Goal: Information Seeking & Learning: Learn about a topic

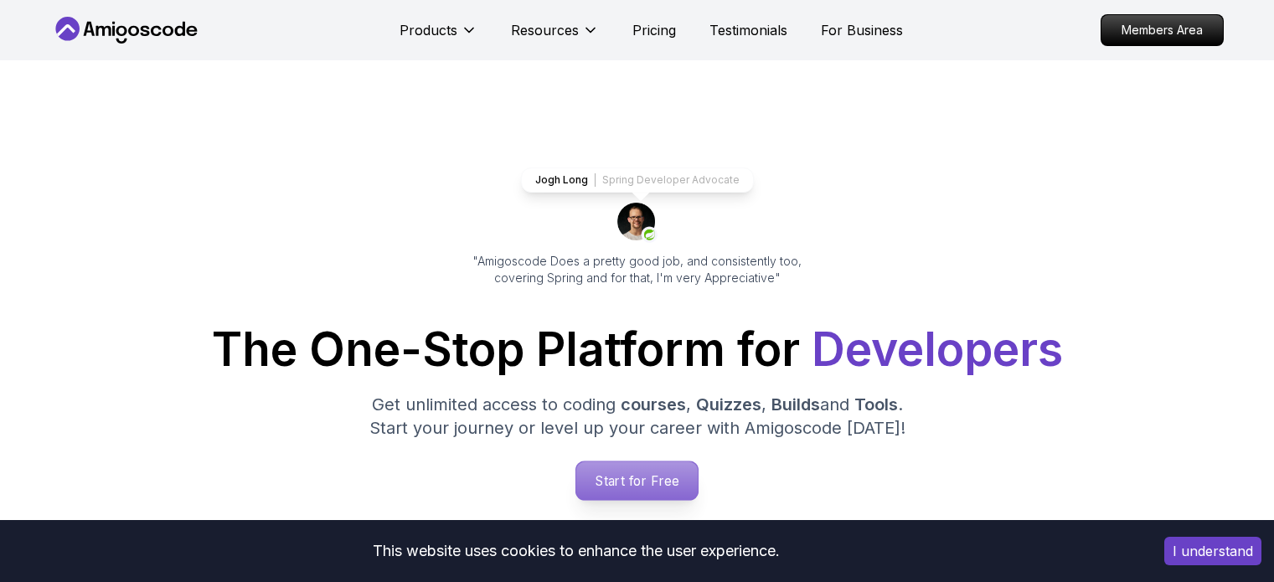
click at [629, 461] on p "Start for Free" at bounding box center [636, 480] width 121 height 39
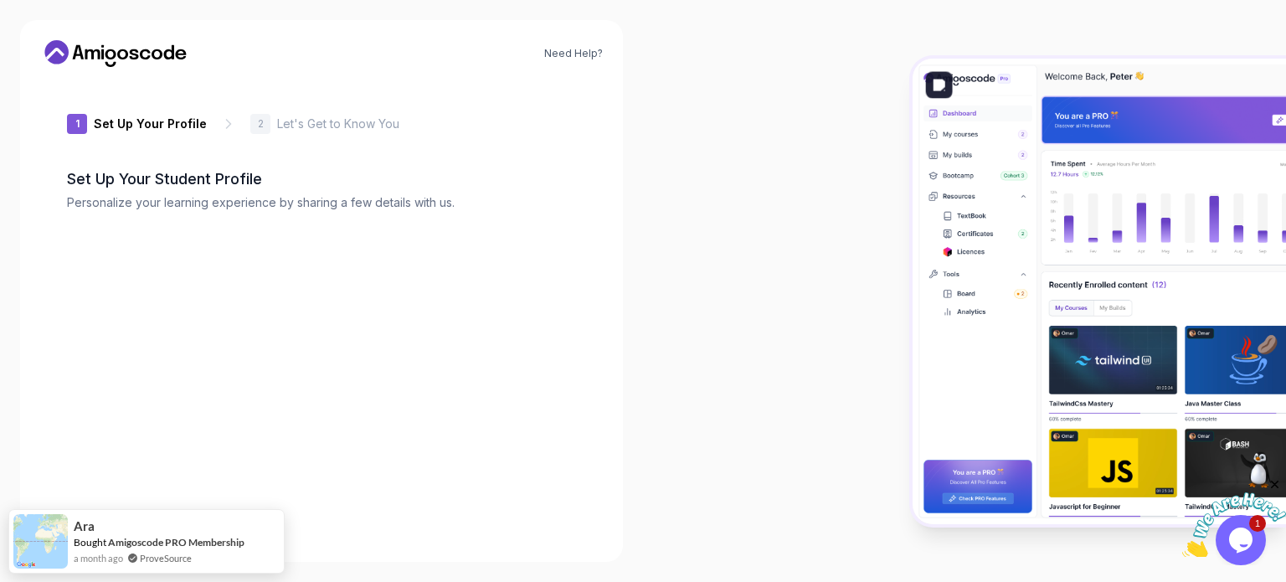
type input "dynamicpantherb57af"
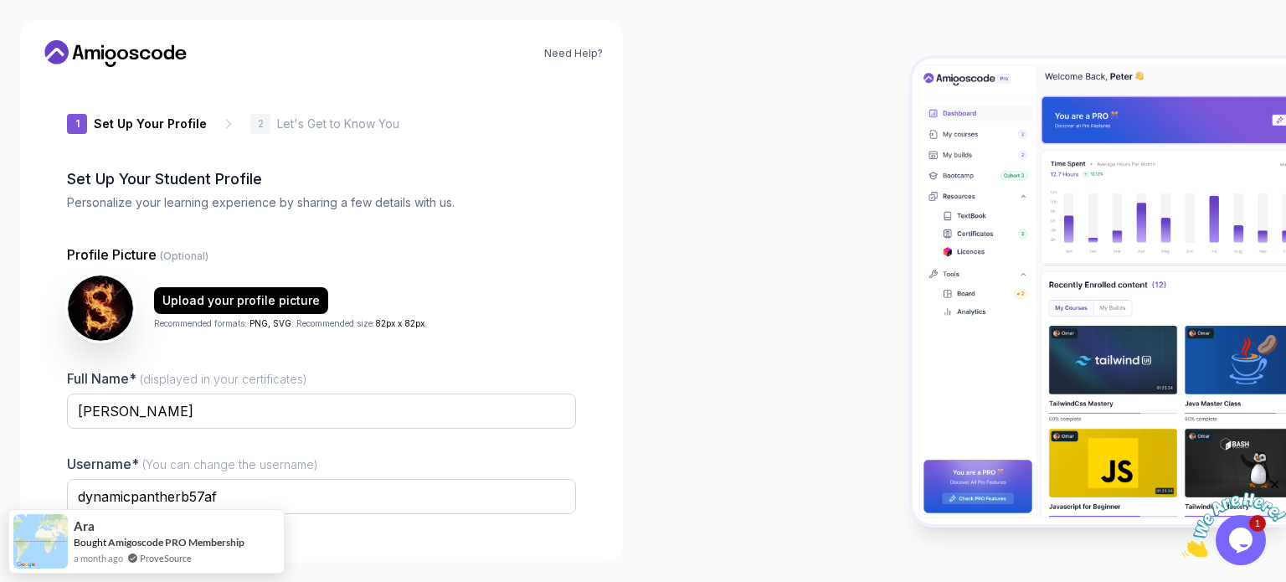
scroll to position [116, 0]
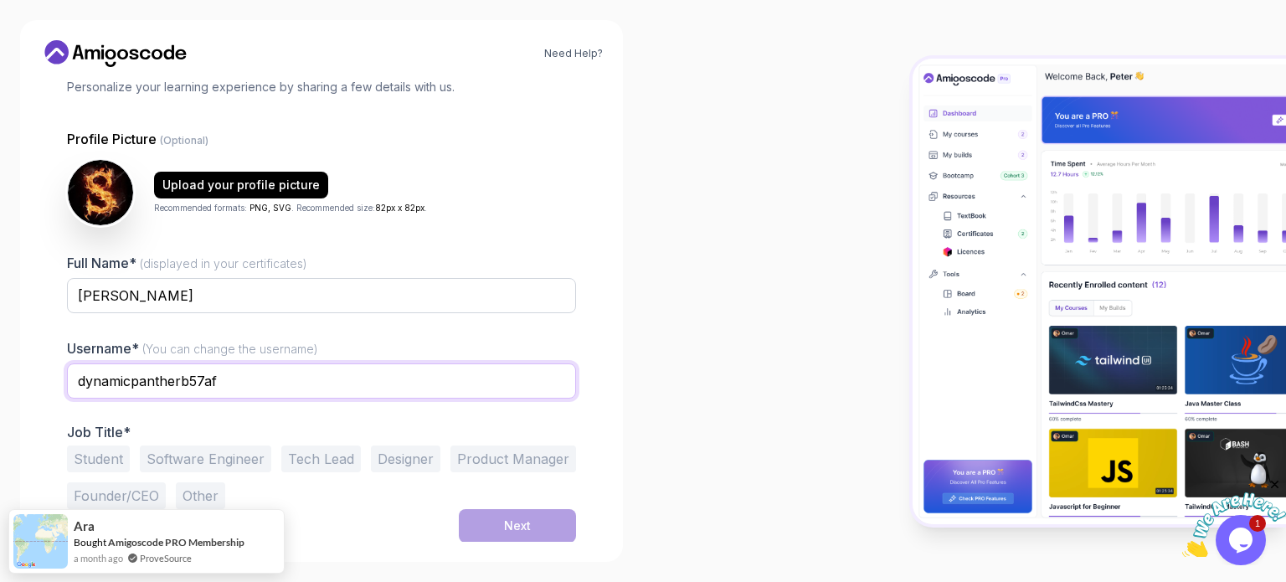
click at [316, 385] on input "dynamicpantherb57af" at bounding box center [321, 380] width 509 height 35
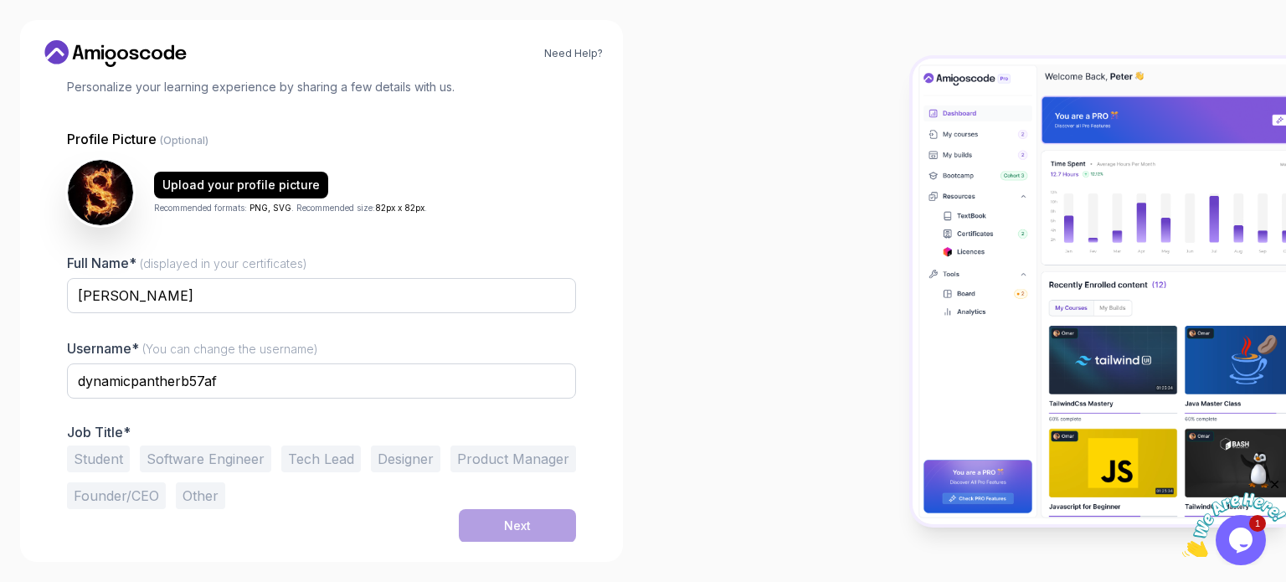
click at [104, 467] on button "Student" at bounding box center [98, 459] width 63 height 27
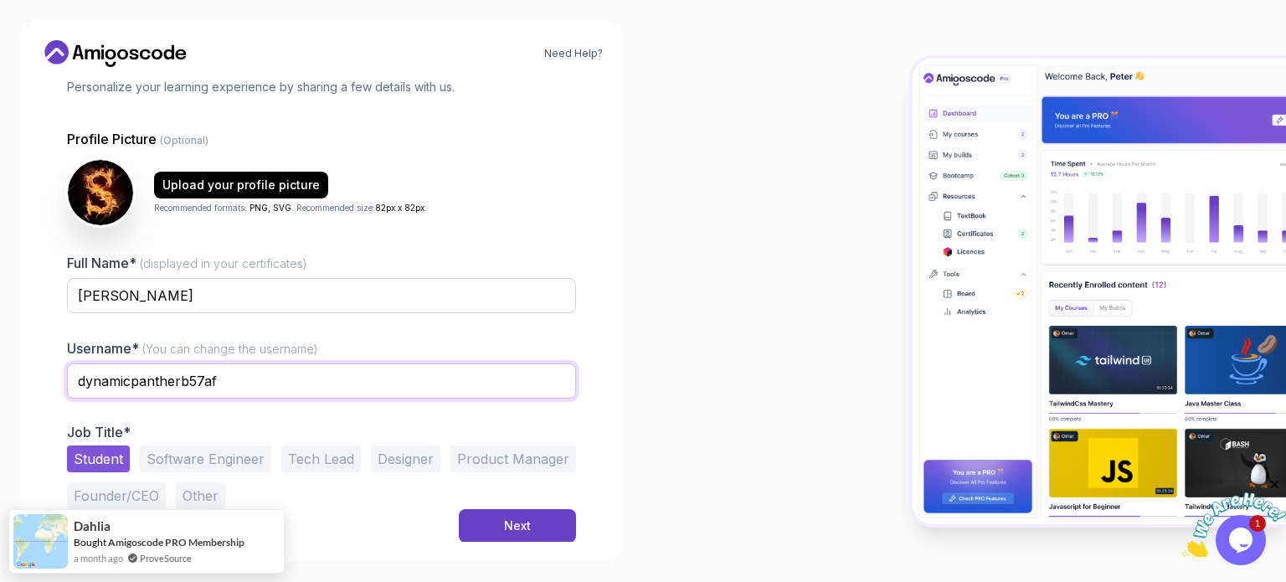
click at [245, 382] on input "dynamicpantherb57af" at bounding box center [321, 380] width 509 height 35
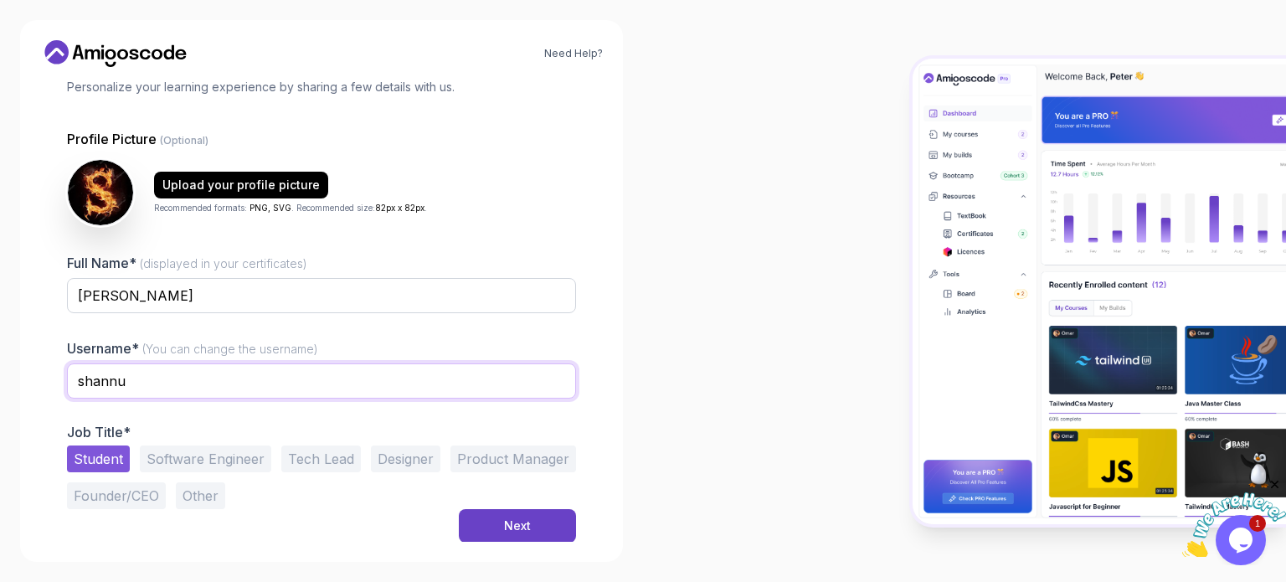
type input "shannu"
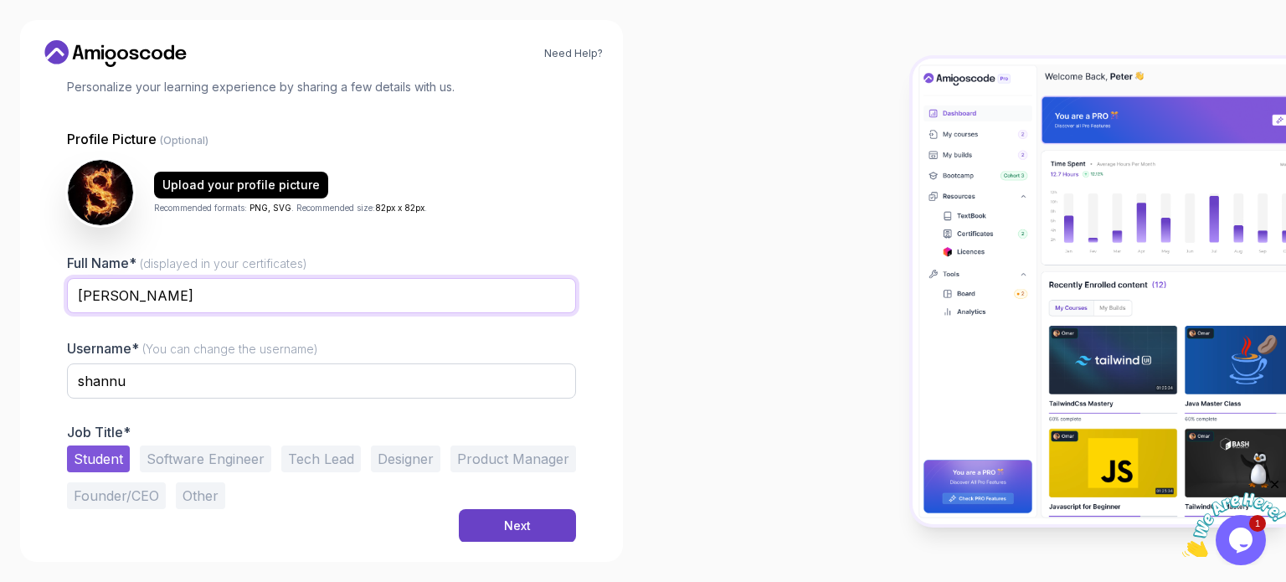
click at [137, 293] on input "Shanmuk sai" at bounding box center [321, 295] width 509 height 35
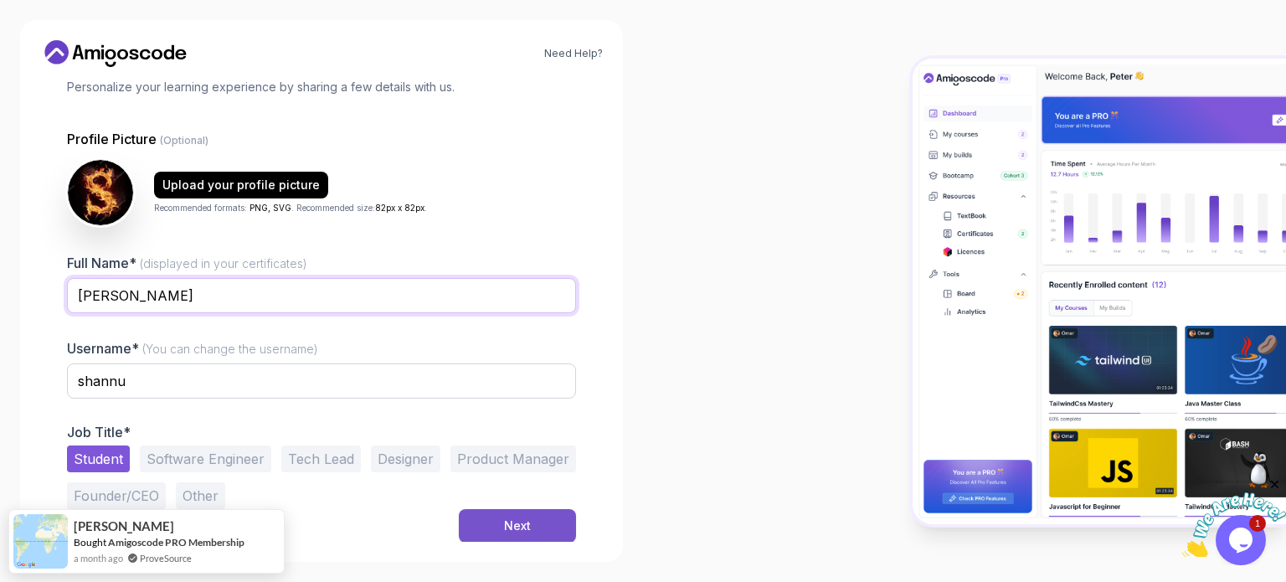
type input "Shanmukha sai"
click at [496, 518] on button "Next" at bounding box center [517, 525] width 117 height 33
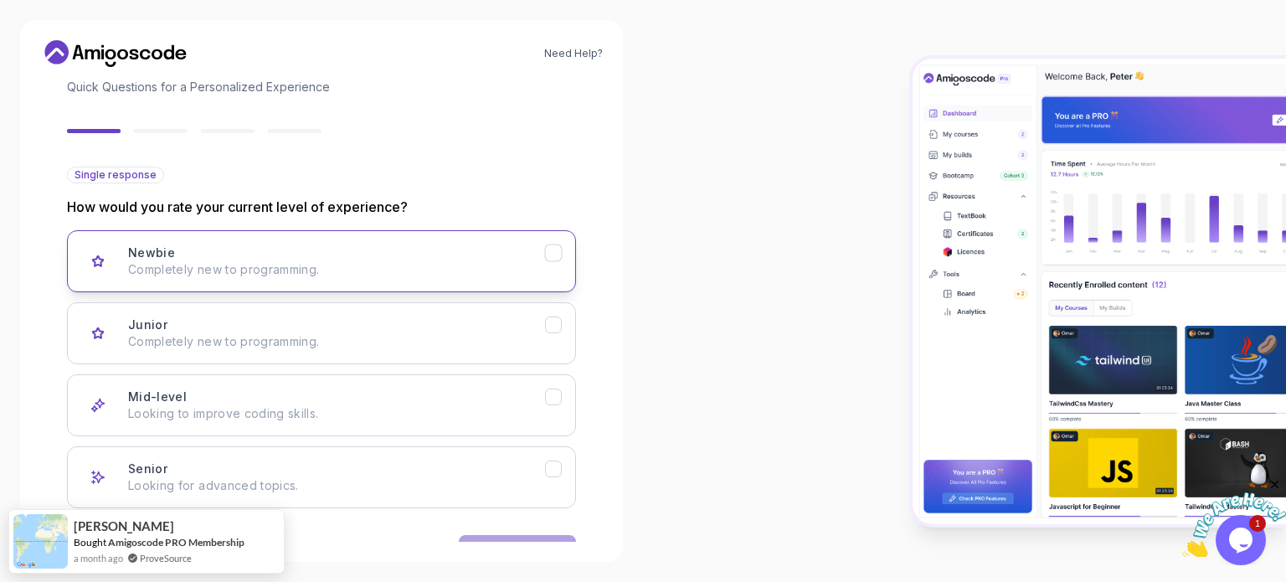
scroll to position [167, 0]
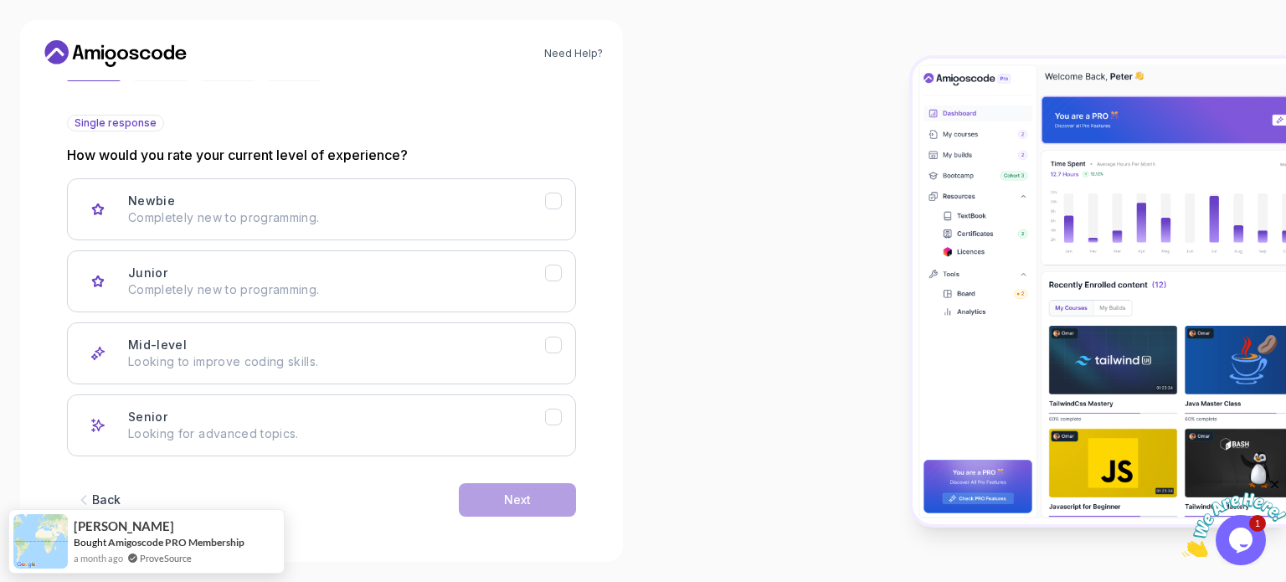
click at [93, 500] on div "Back" at bounding box center [106, 500] width 28 height 17
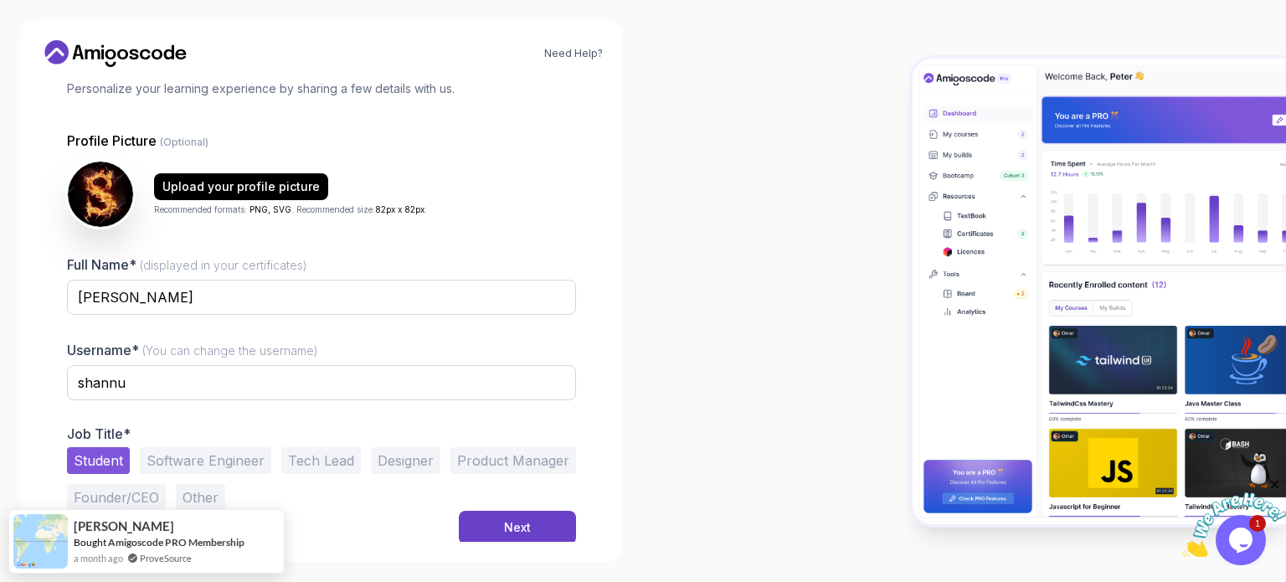
scroll to position [116, 0]
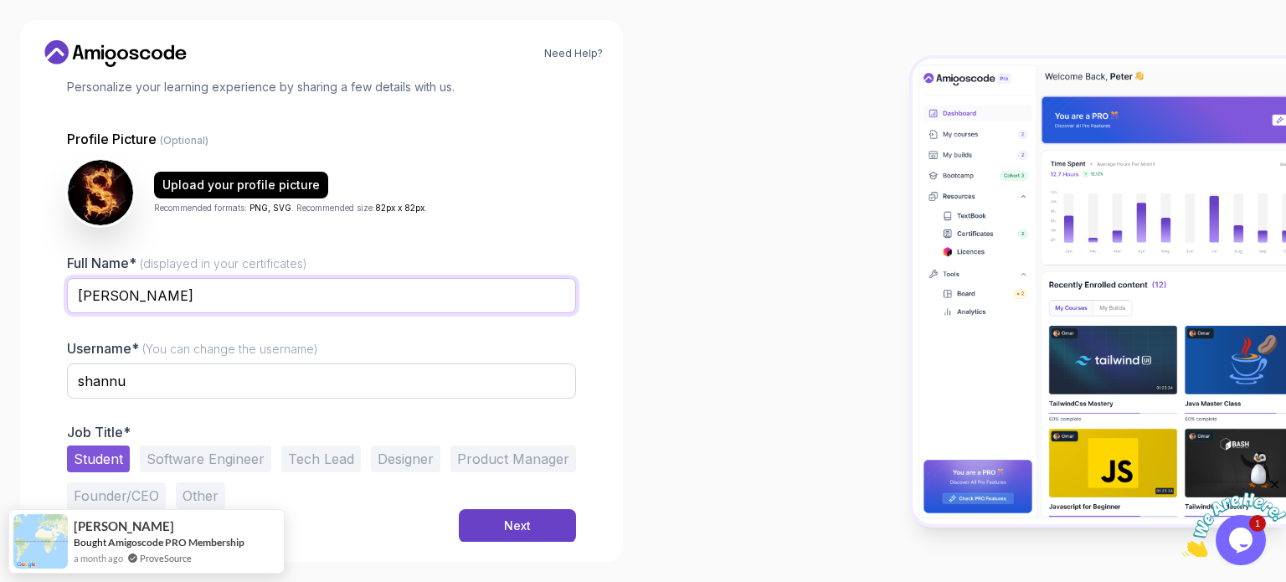
click at [77, 291] on input "Shanmukha sai" at bounding box center [321, 295] width 509 height 35
type input "G.Shanmukha sai"
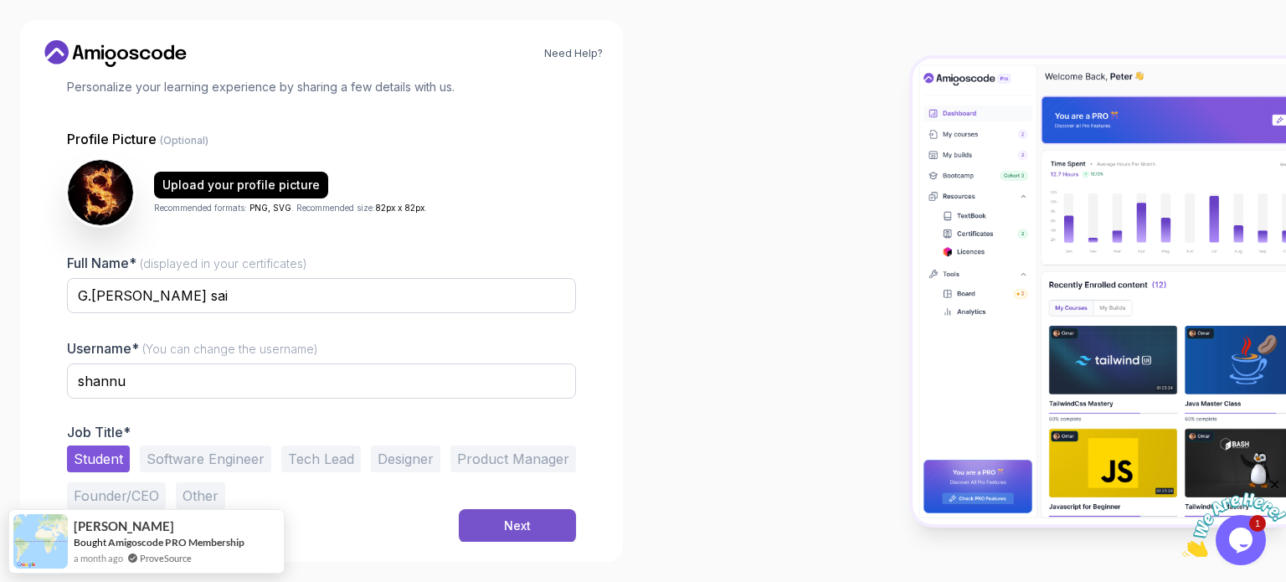
click at [530, 523] on div "Next" at bounding box center [517, 526] width 27 height 17
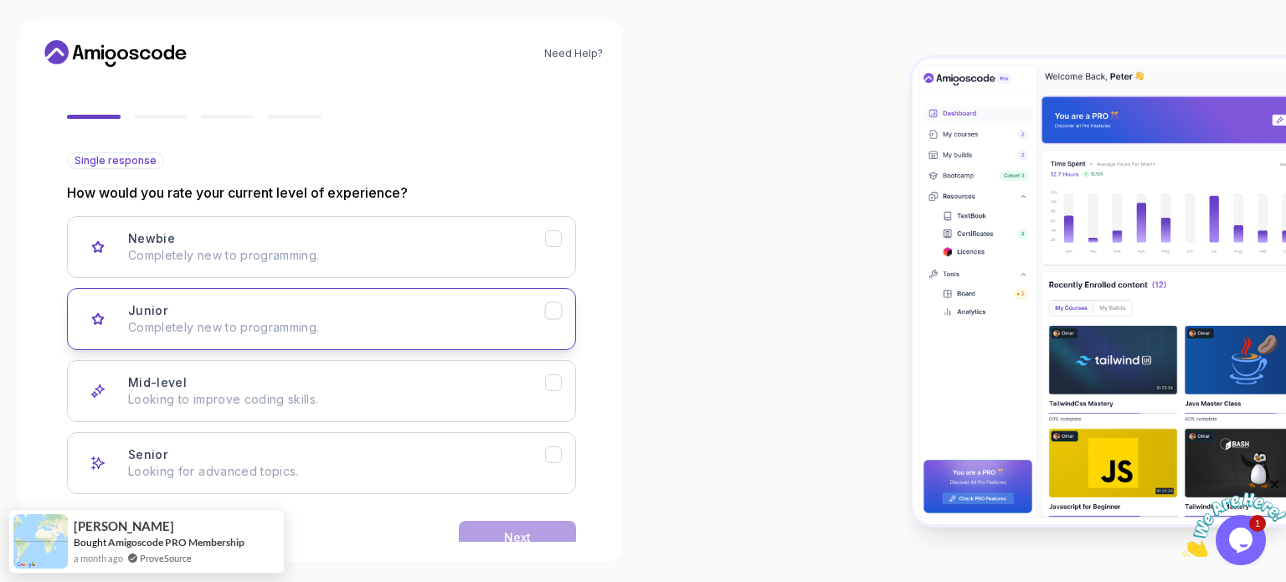
scroll to position [131, 0]
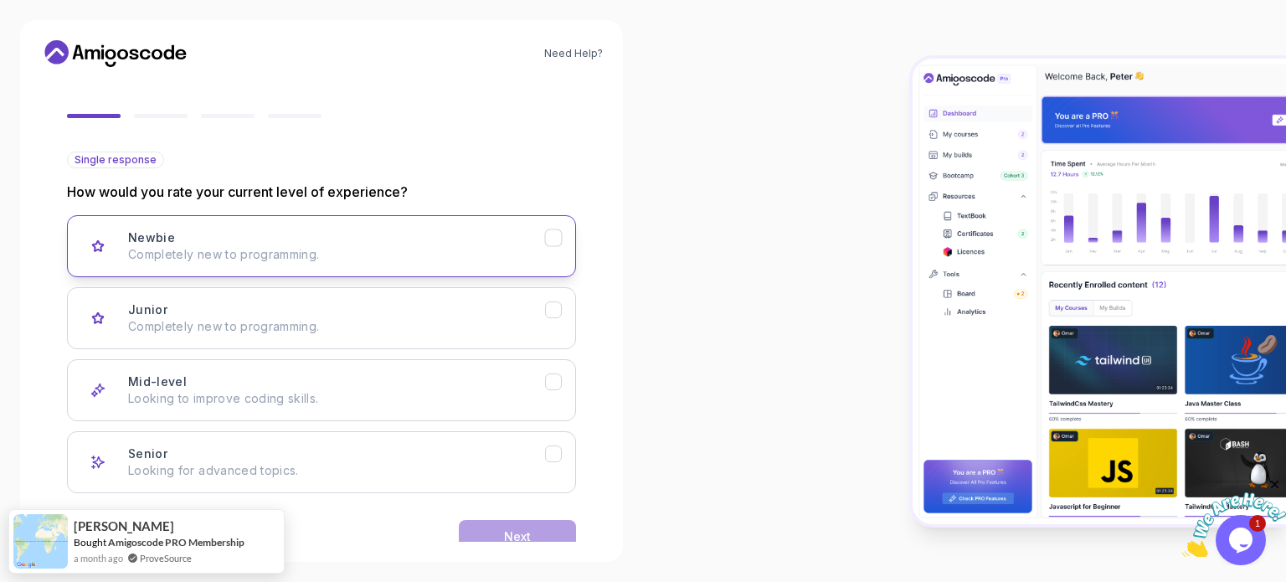
click at [453, 247] on p "Completely new to programming." at bounding box center [336, 254] width 417 height 17
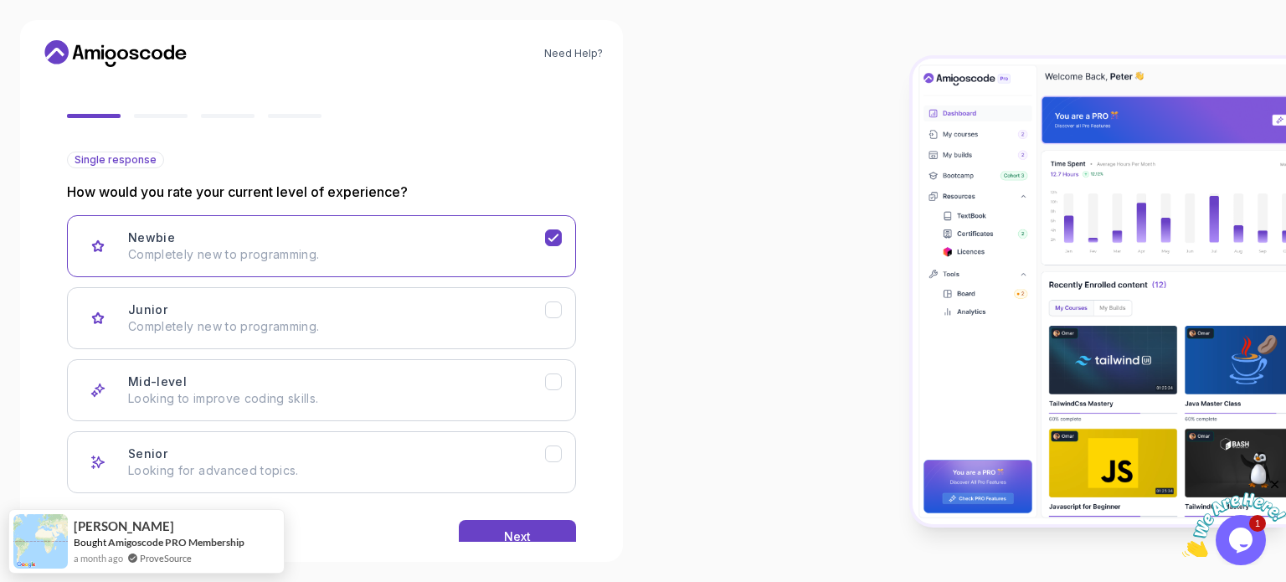
scroll to position [167, 0]
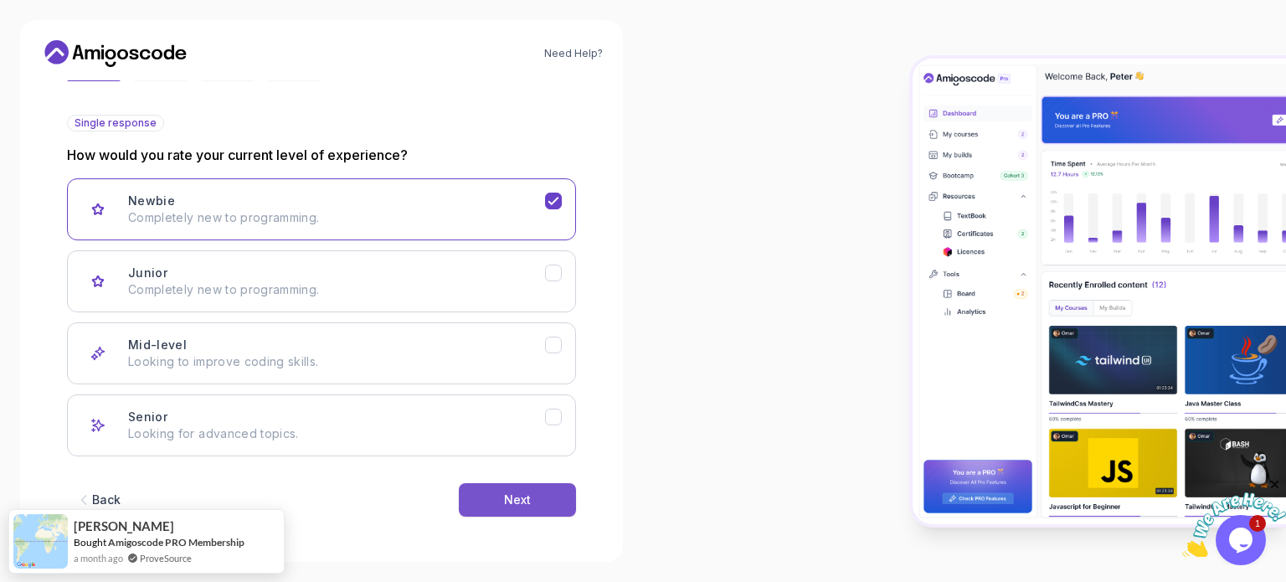
click at [514, 484] on button "Next" at bounding box center [517, 499] width 117 height 33
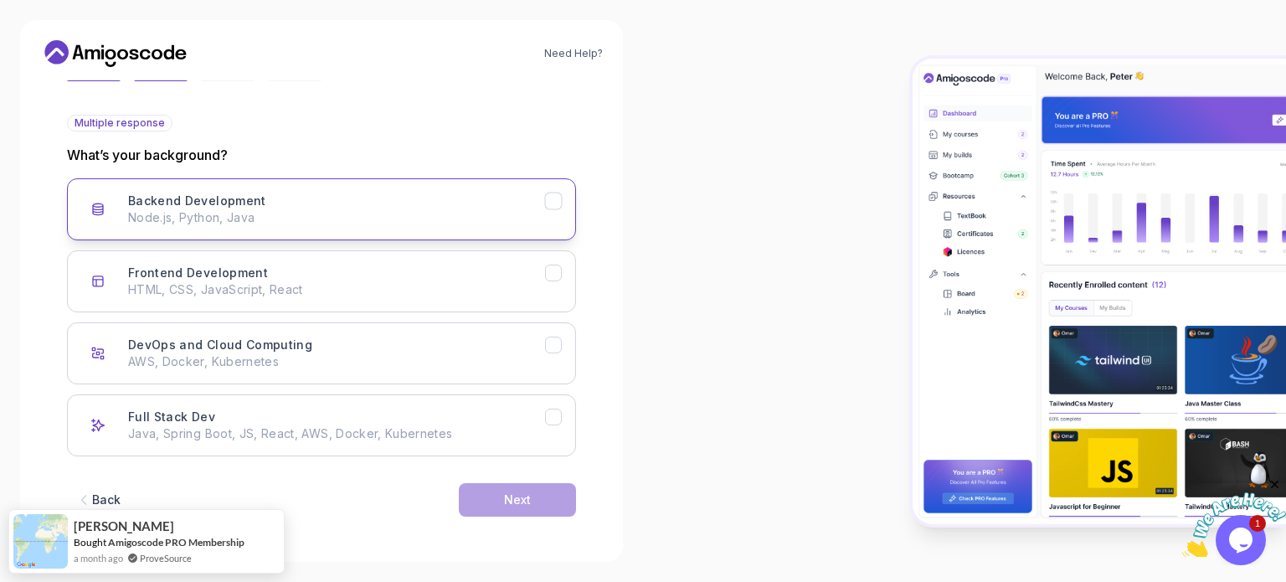
click at [555, 209] on div "Backend Development" at bounding box center [554, 202] width 18 height 18
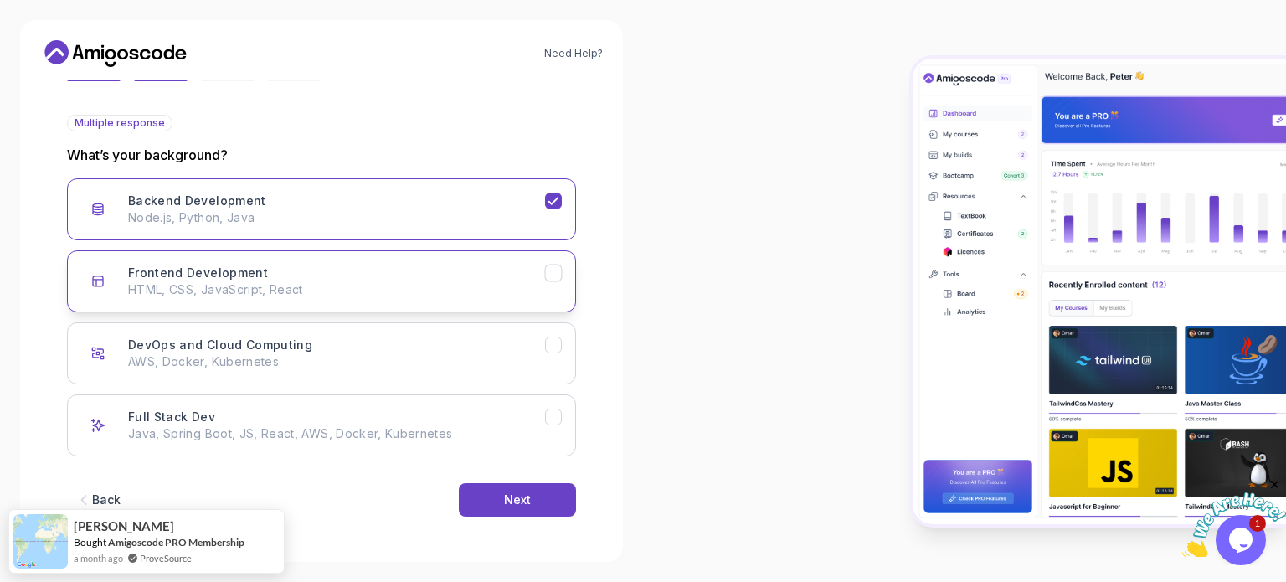
click at [556, 288] on button "Frontend Development HTML, CSS, JavaScript, React" at bounding box center [321, 281] width 509 height 62
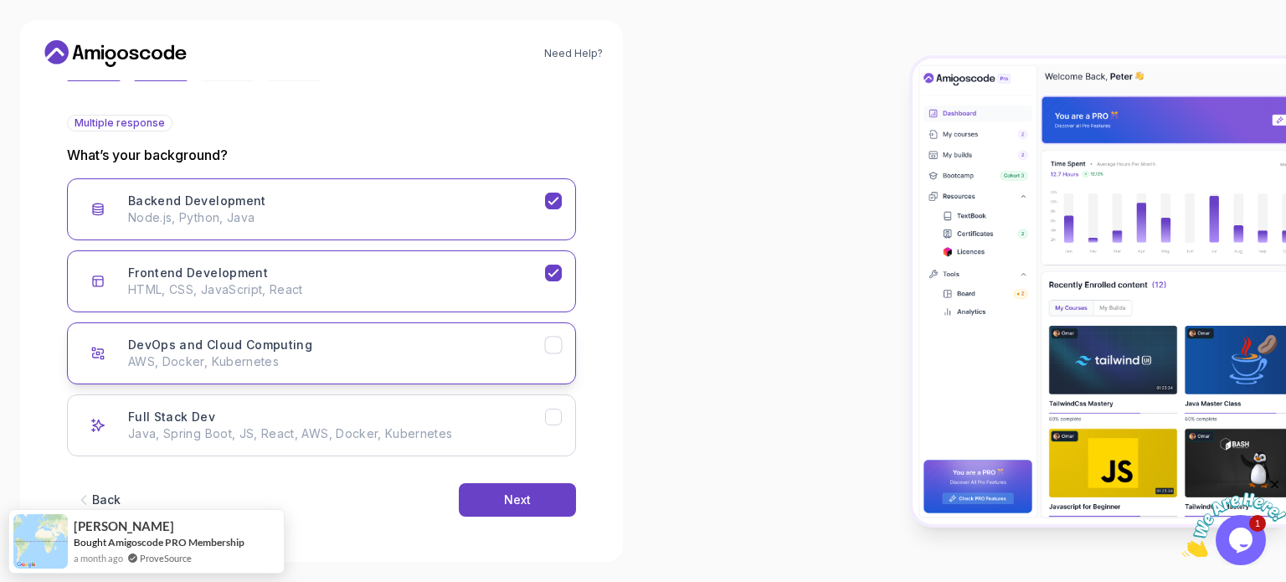
click at [539, 342] on div "DevOps and Cloud Computing AWS, Docker, Kubernetes" at bounding box center [336, 353] width 417 height 33
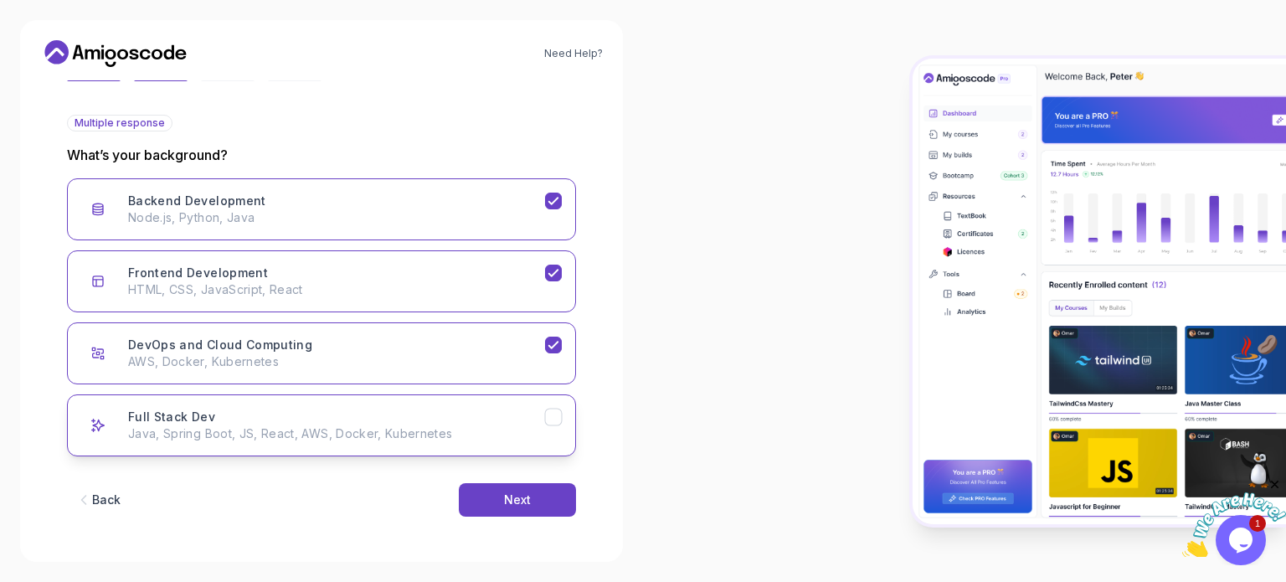
click at [545, 427] on button "Full Stack Dev Java, Spring Boot, JS, React, AWS, Docker, Kubernetes" at bounding box center [321, 425] width 509 height 62
click at [528, 489] on button "Next" at bounding box center [517, 499] width 117 height 33
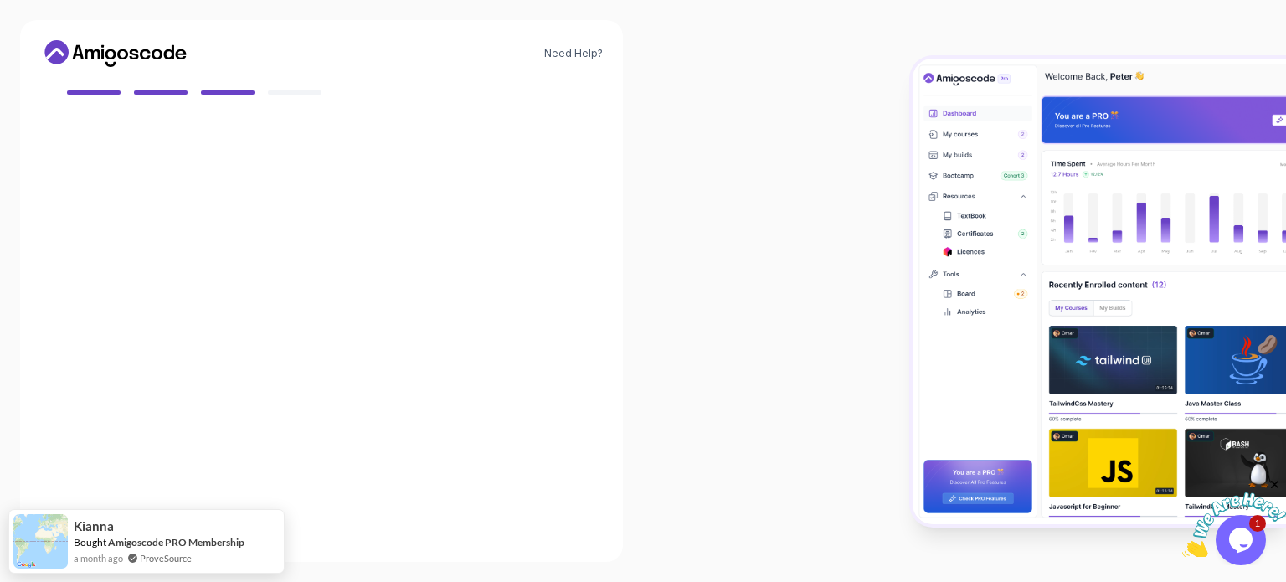
scroll to position [148, 0]
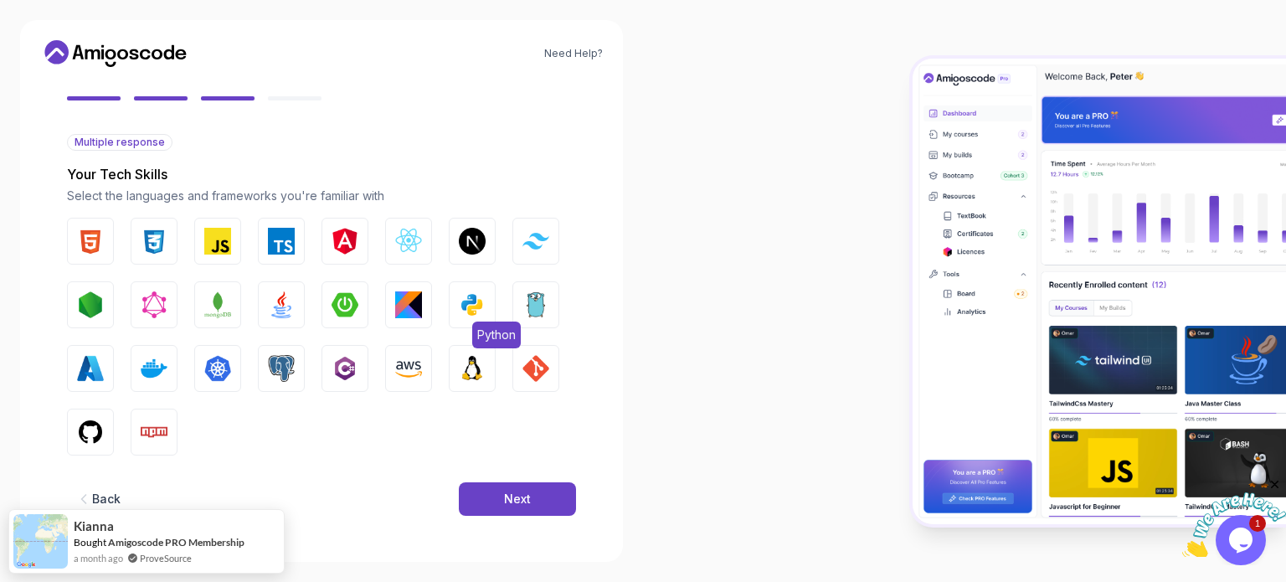
click at [475, 311] on img "button" at bounding box center [472, 304] width 27 height 27
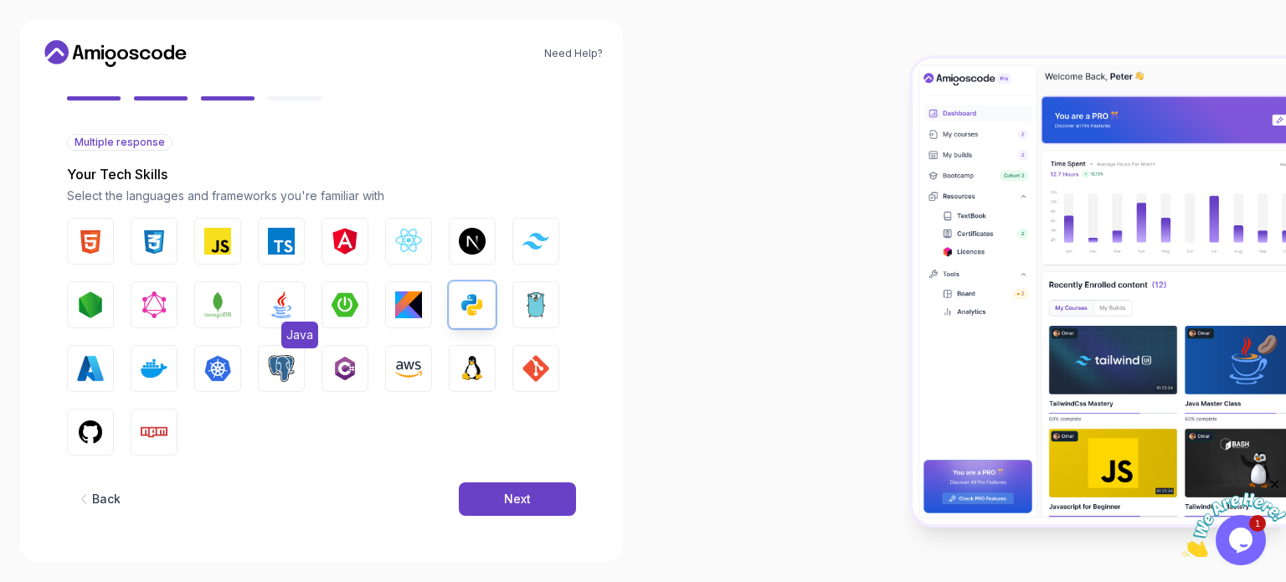
click at [295, 299] on button "Java" at bounding box center [281, 304] width 47 height 47
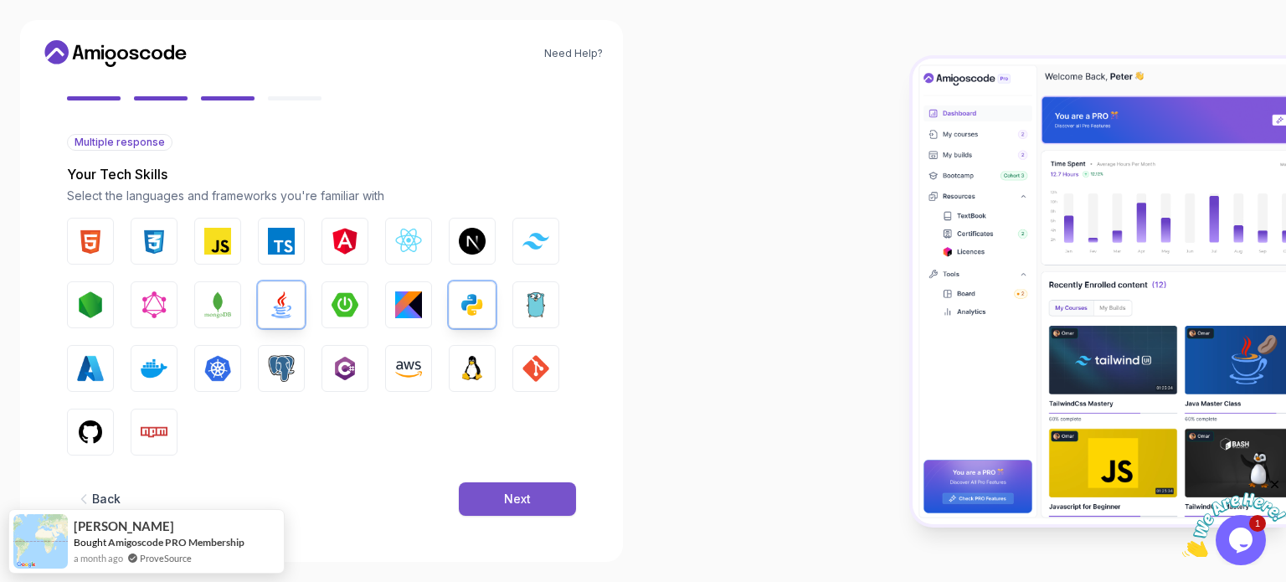
click at [506, 497] on div "Next" at bounding box center [517, 499] width 27 height 17
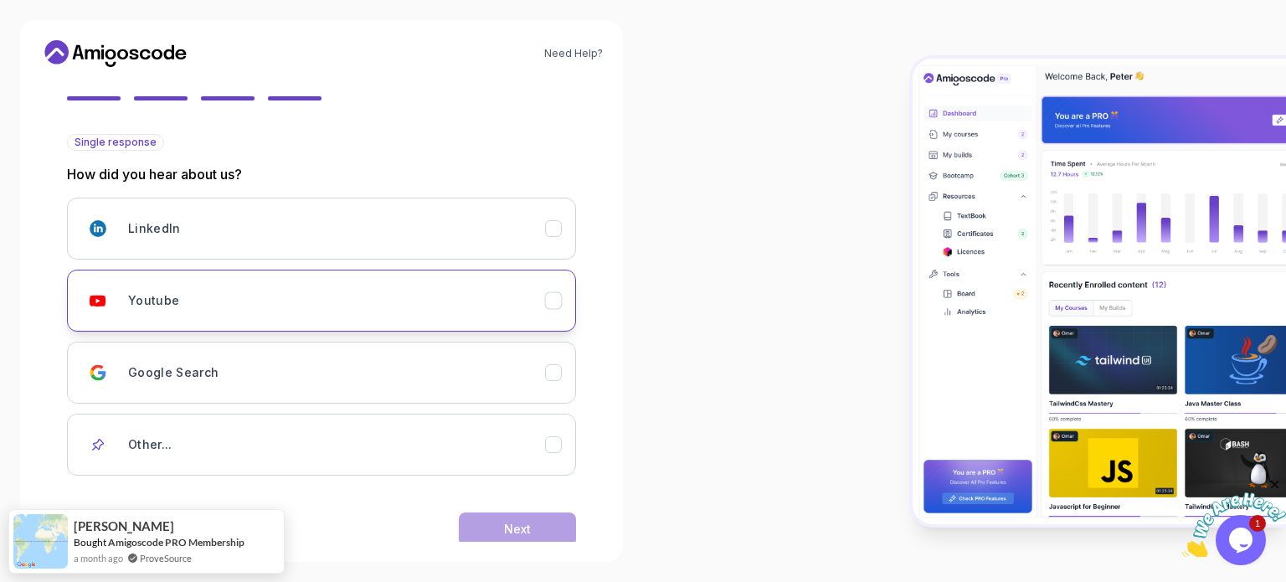
click at [543, 301] on div "Youtube" at bounding box center [336, 300] width 417 height 33
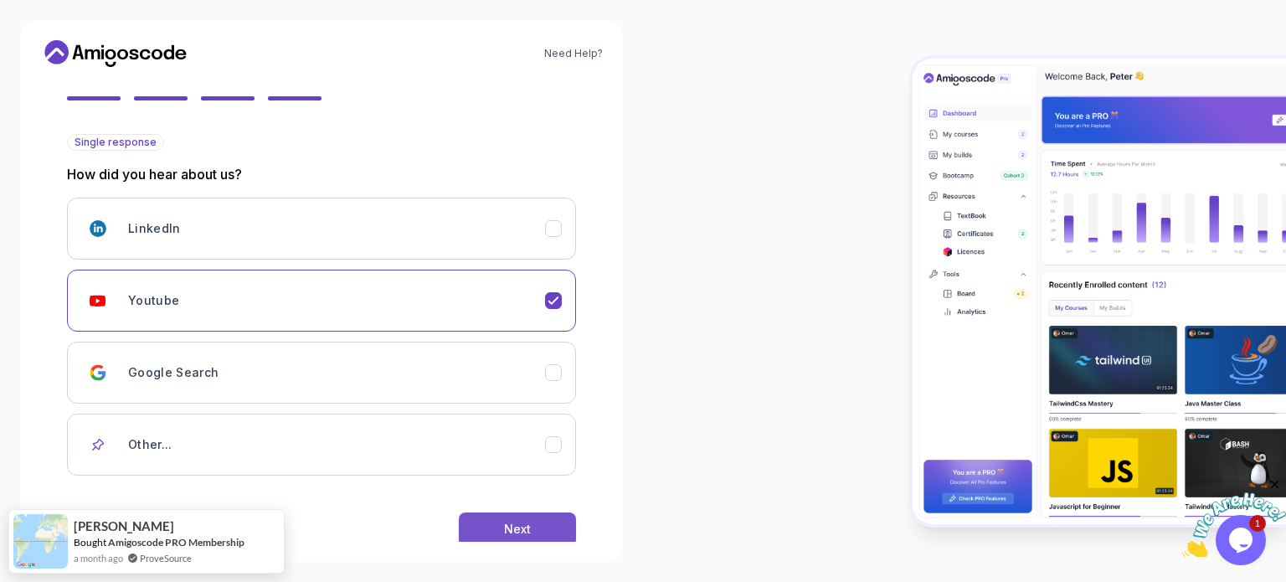
click at [539, 516] on button "Next" at bounding box center [517, 529] width 117 height 33
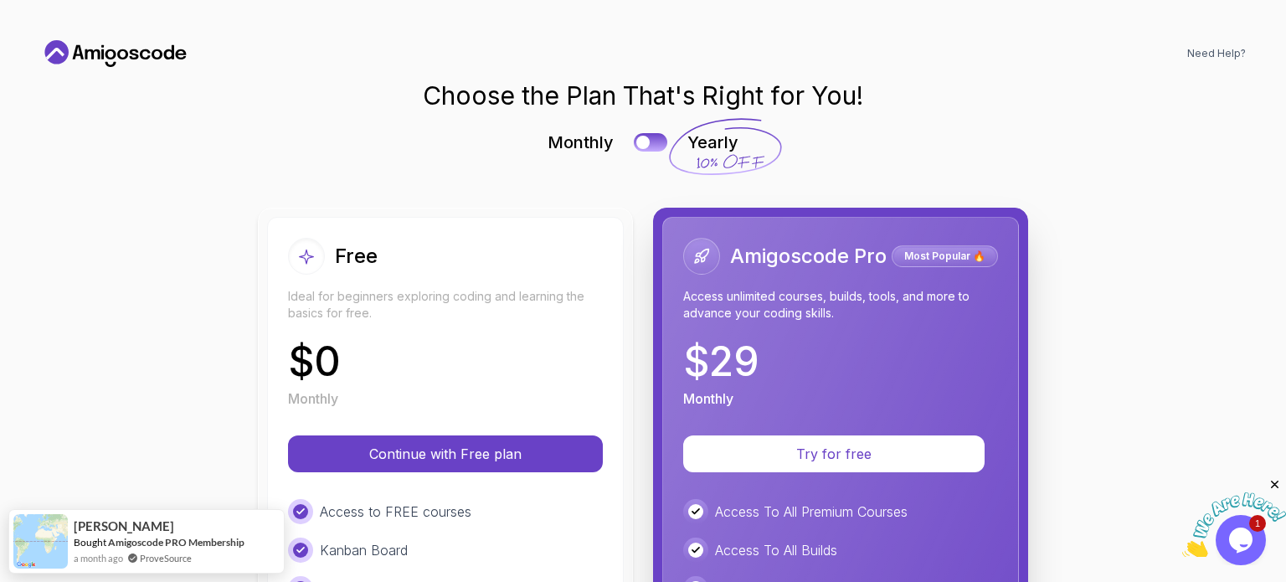
click at [539, 516] on div "Access to FREE courses" at bounding box center [445, 511] width 315 height 25
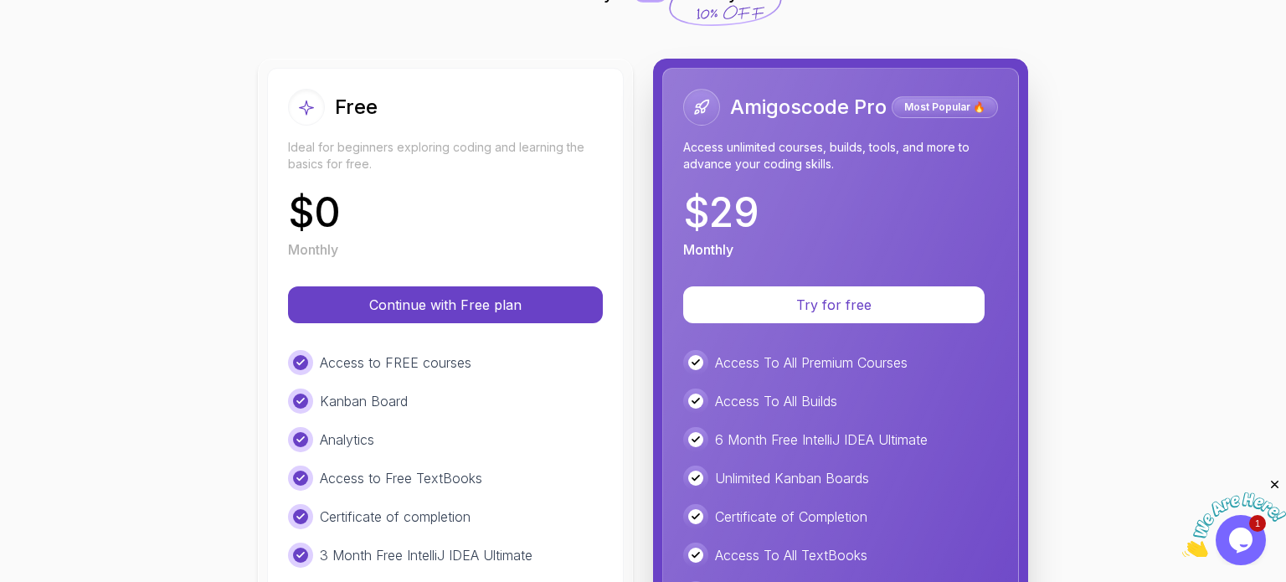
scroll to position [171, 0]
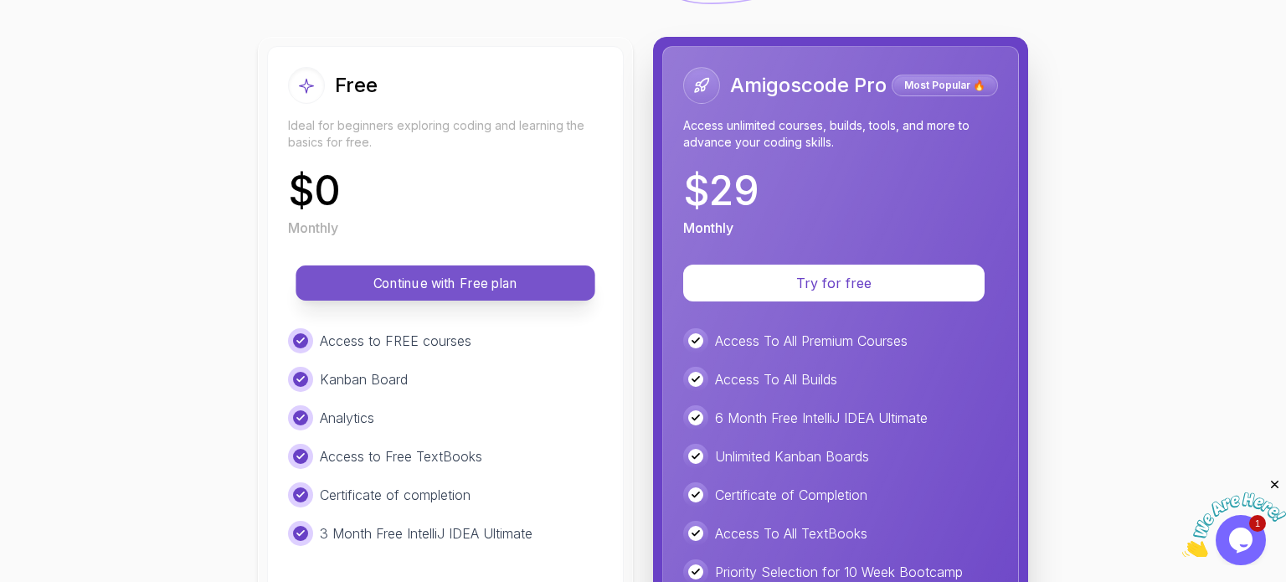
click at [525, 267] on button "Continue with Free plan" at bounding box center [445, 282] width 299 height 35
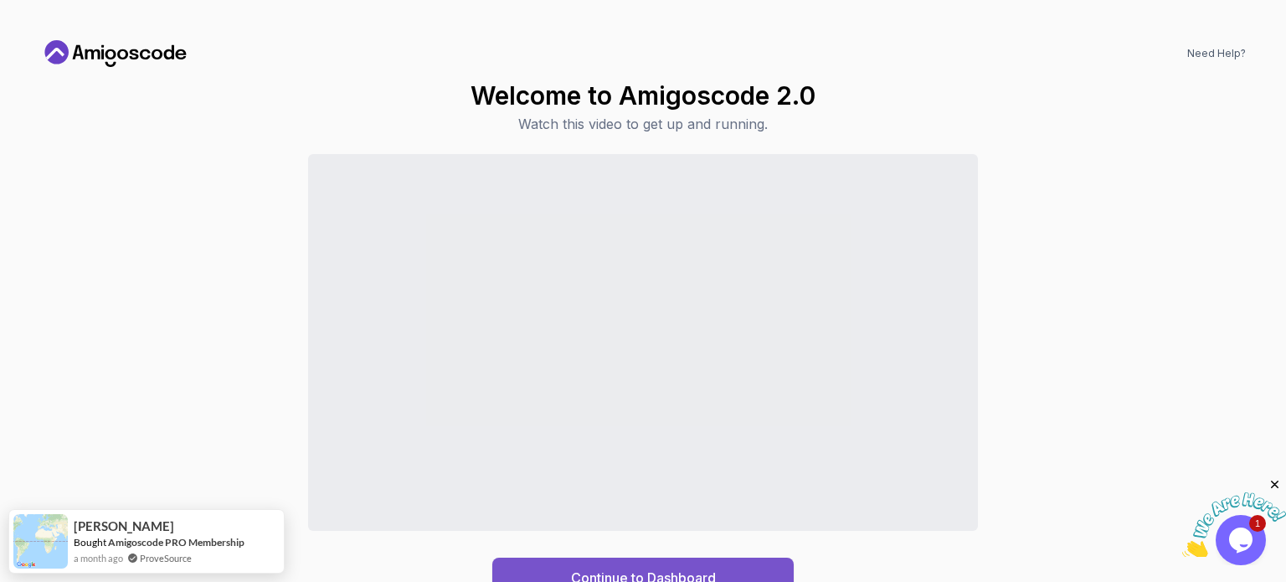
click at [657, 568] on div "Continue to Dashboard" at bounding box center [643, 578] width 145 height 20
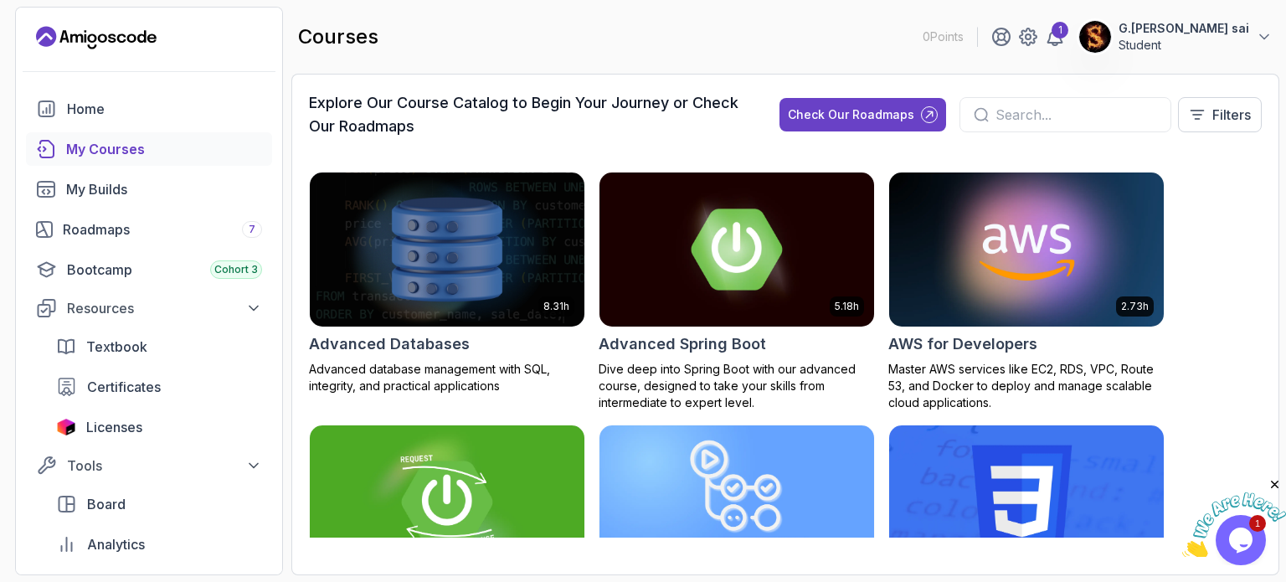
click at [1025, 115] on input "text" at bounding box center [1077, 115] width 162 height 20
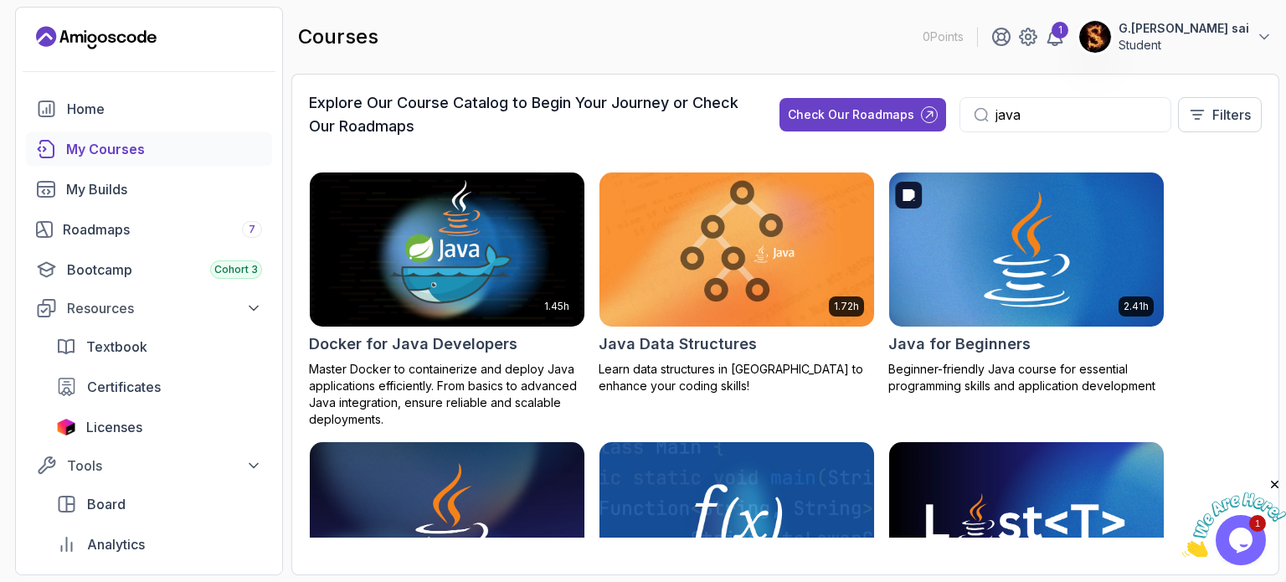
type input "java"
click at [980, 242] on img at bounding box center [1027, 249] width 288 height 162
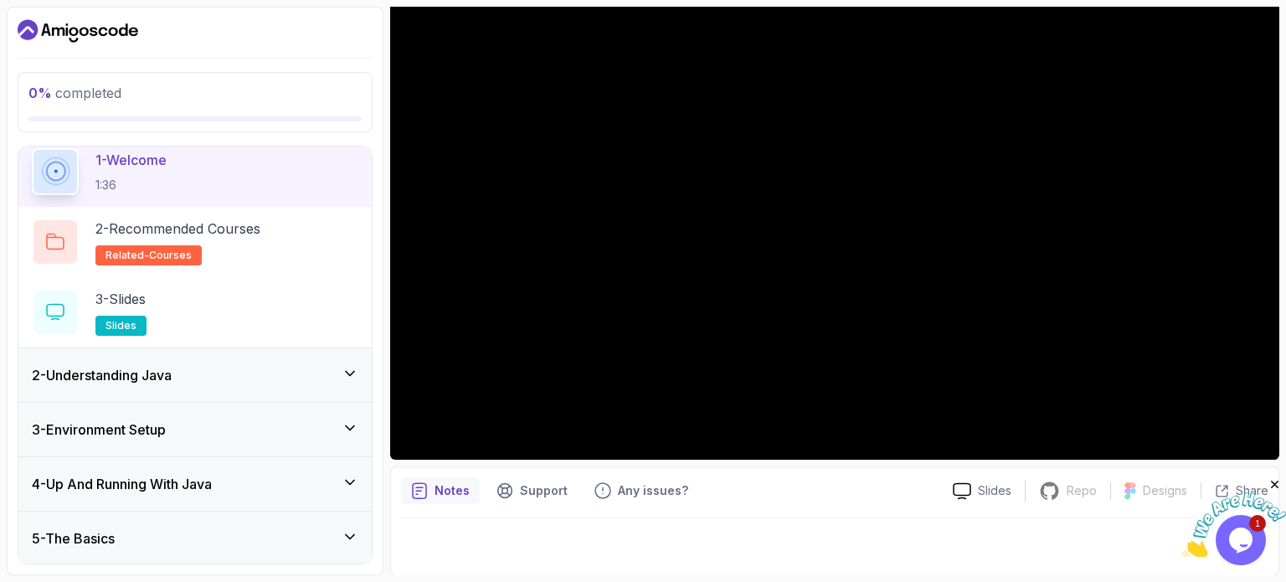
scroll to position [68, 0]
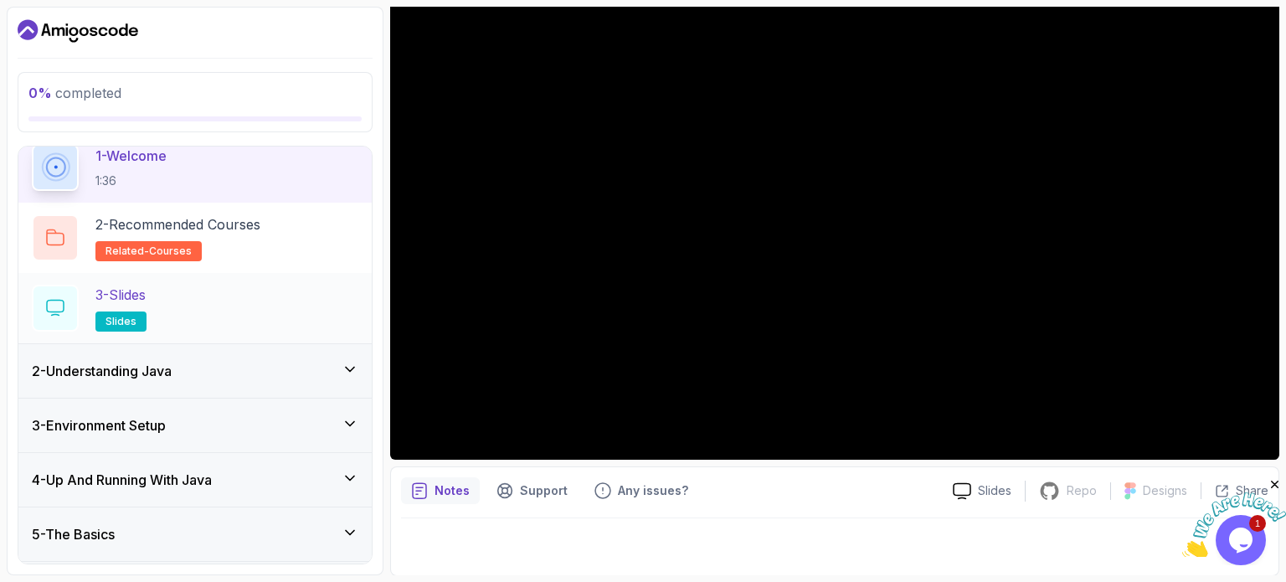
click at [116, 320] on span "slides" at bounding box center [121, 321] width 31 height 13
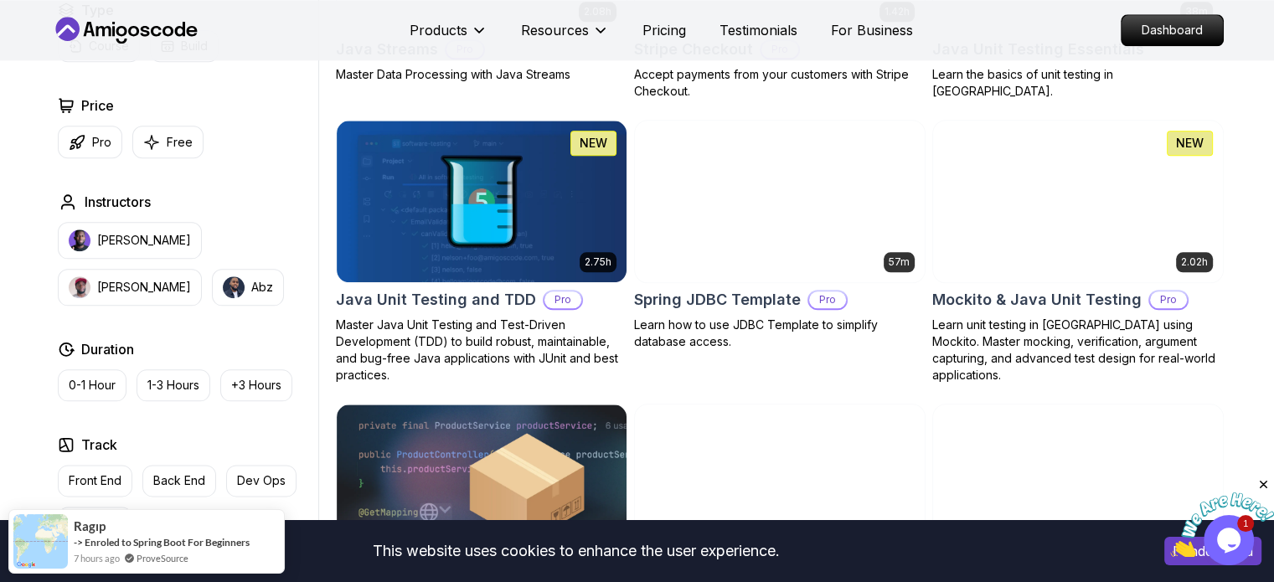
scroll to position [1961, 0]
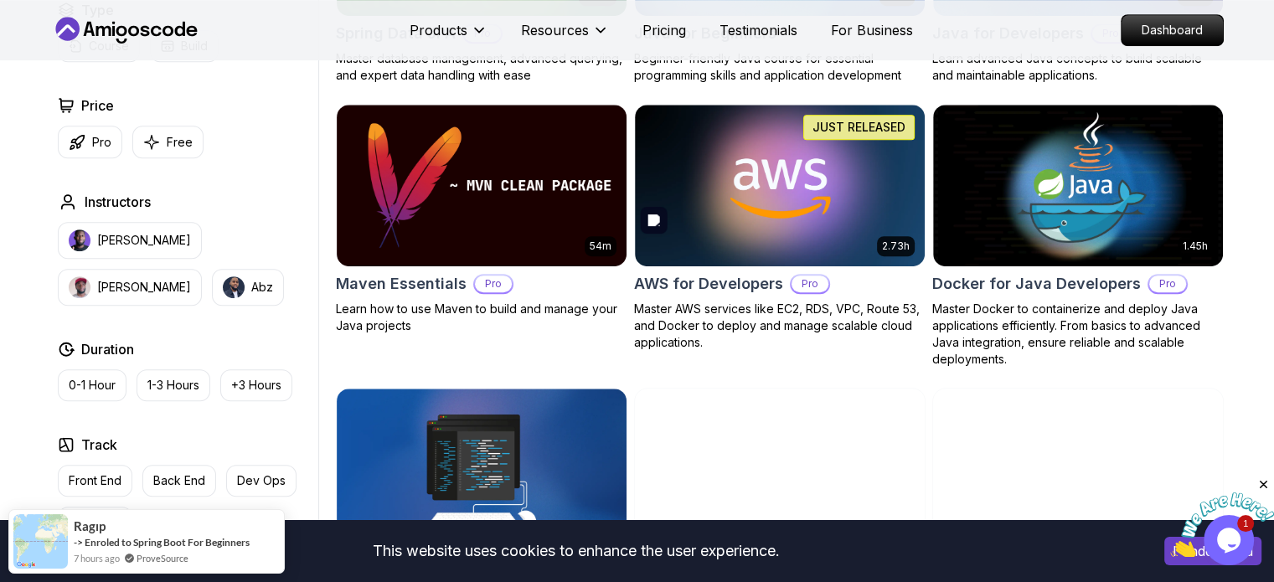
scroll to position [909, 0]
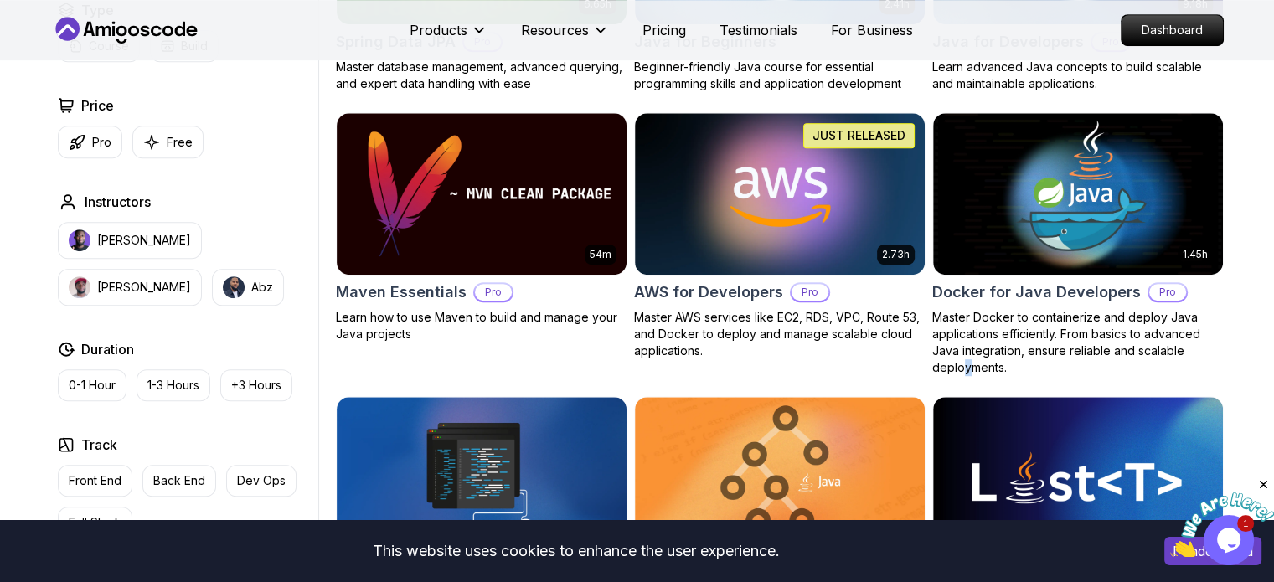
drag, startPoint x: 990, startPoint y: 8, endPoint x: 966, endPoint y: 384, distance: 377.6
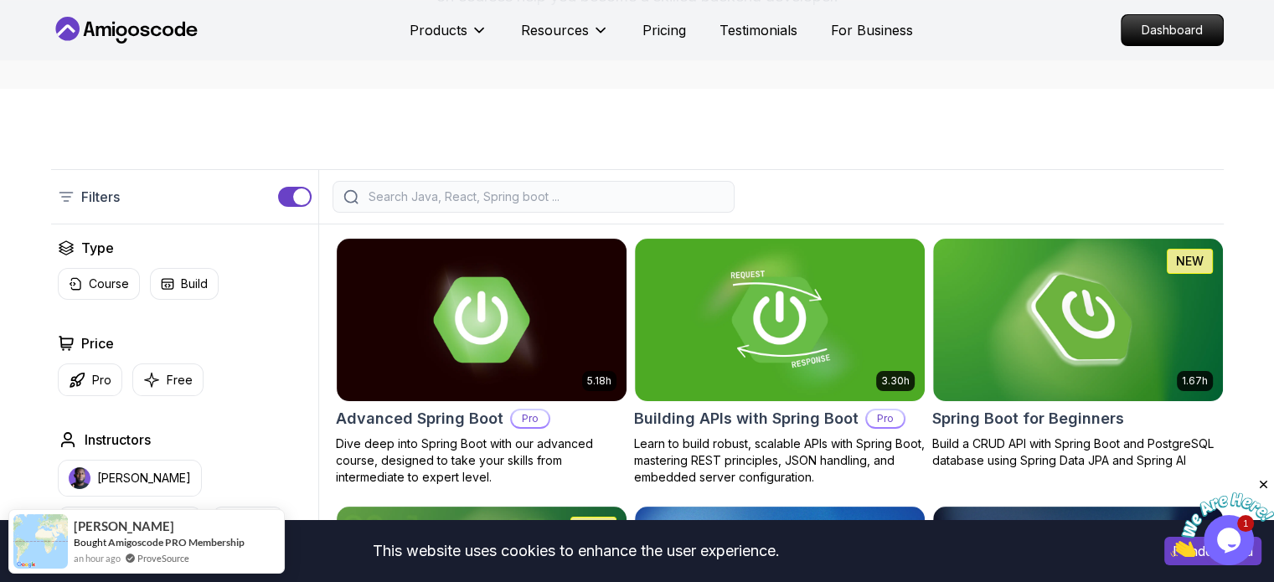
scroll to position [0, 0]
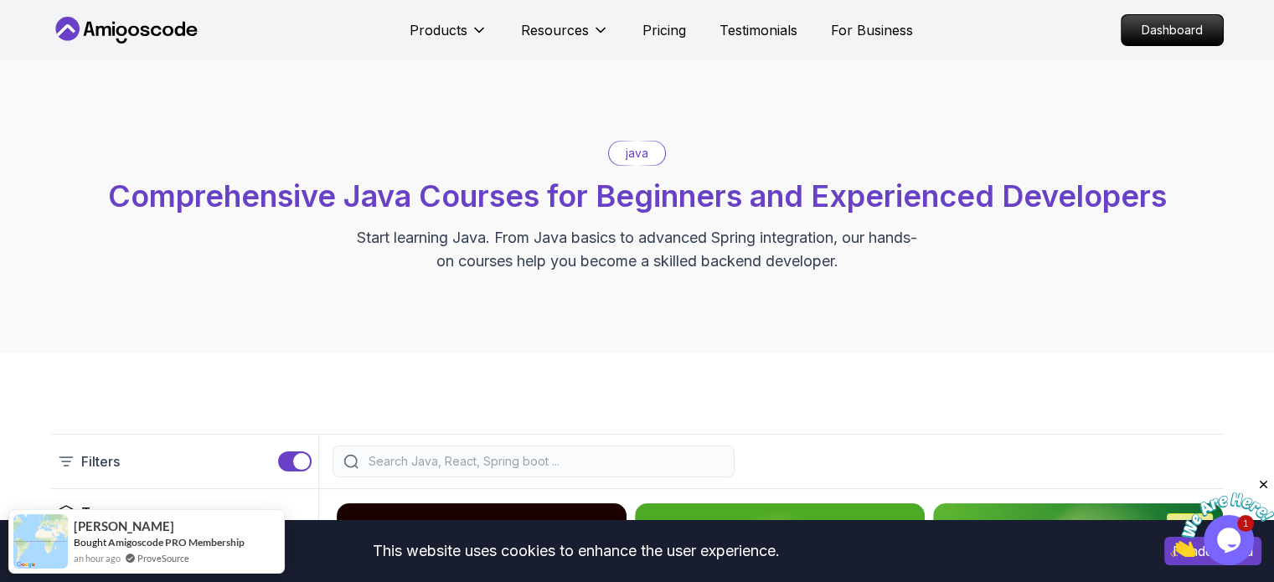
click at [626, 151] on p "java" at bounding box center [637, 153] width 23 height 17
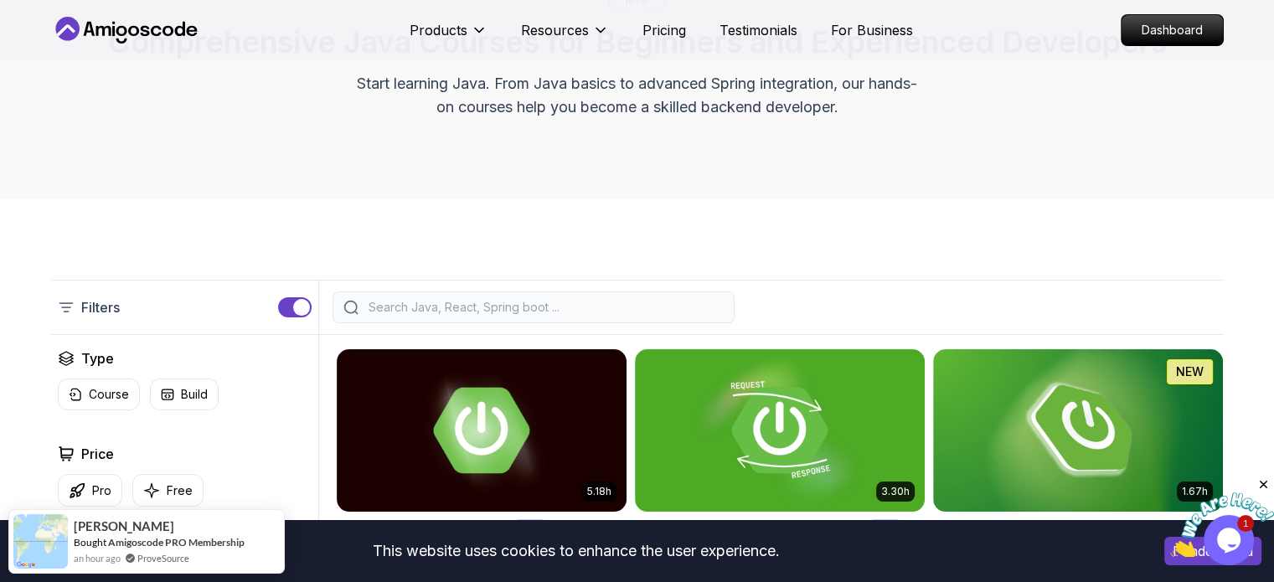
scroll to position [181, 0]
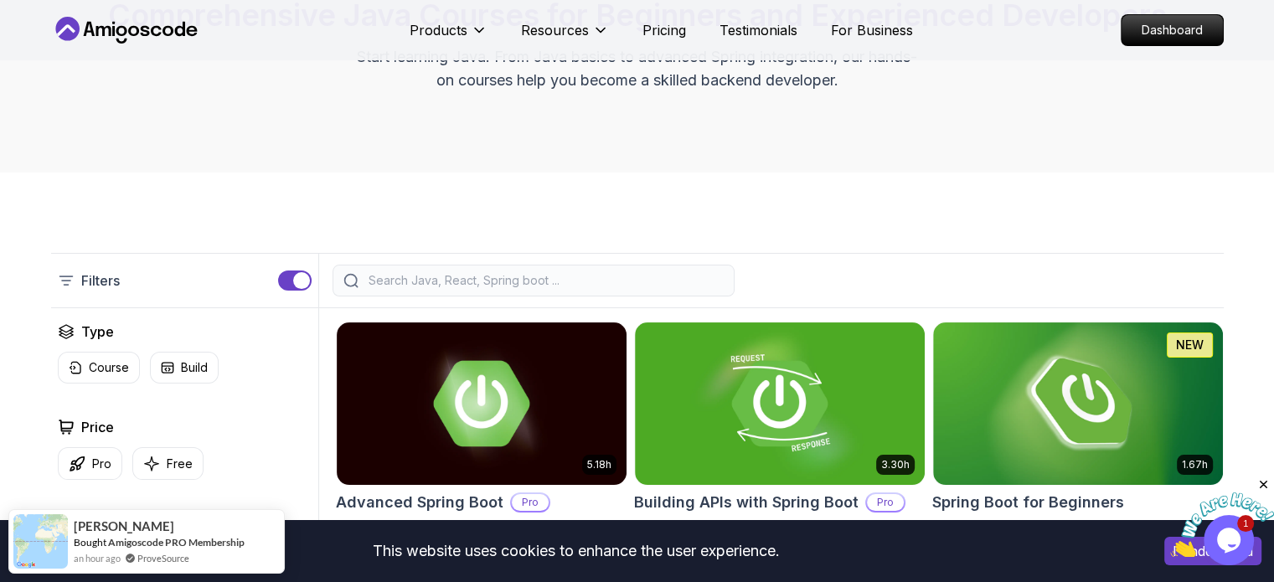
click at [516, 270] on div at bounding box center [533, 281] width 402 height 32
click at [485, 276] on input "search" at bounding box center [544, 280] width 358 height 17
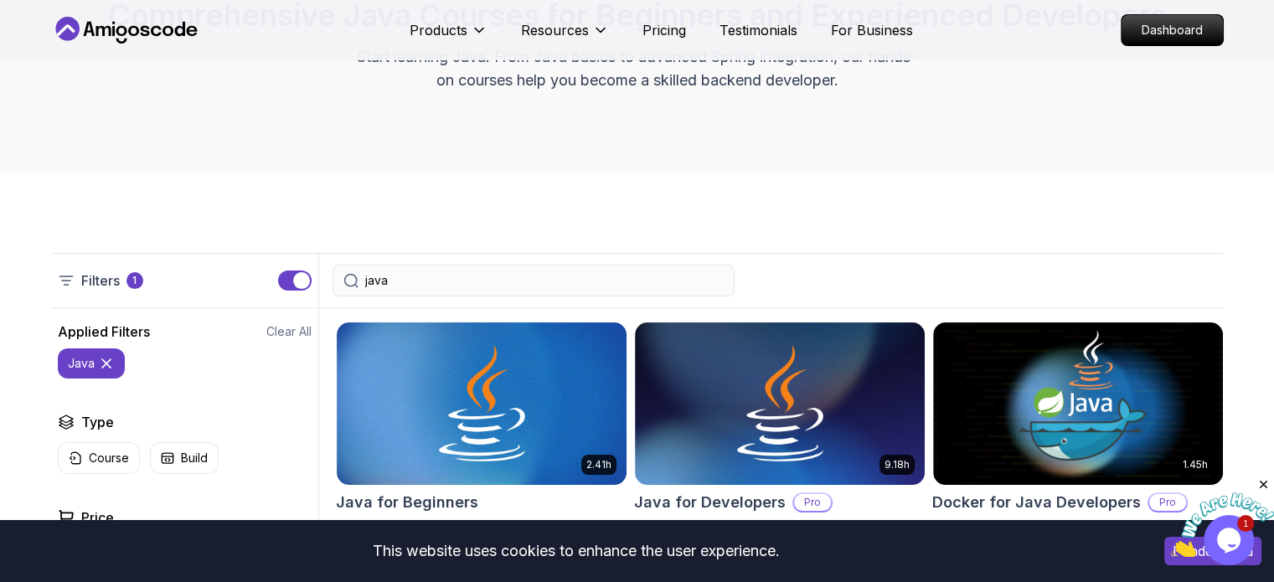
type input "java"
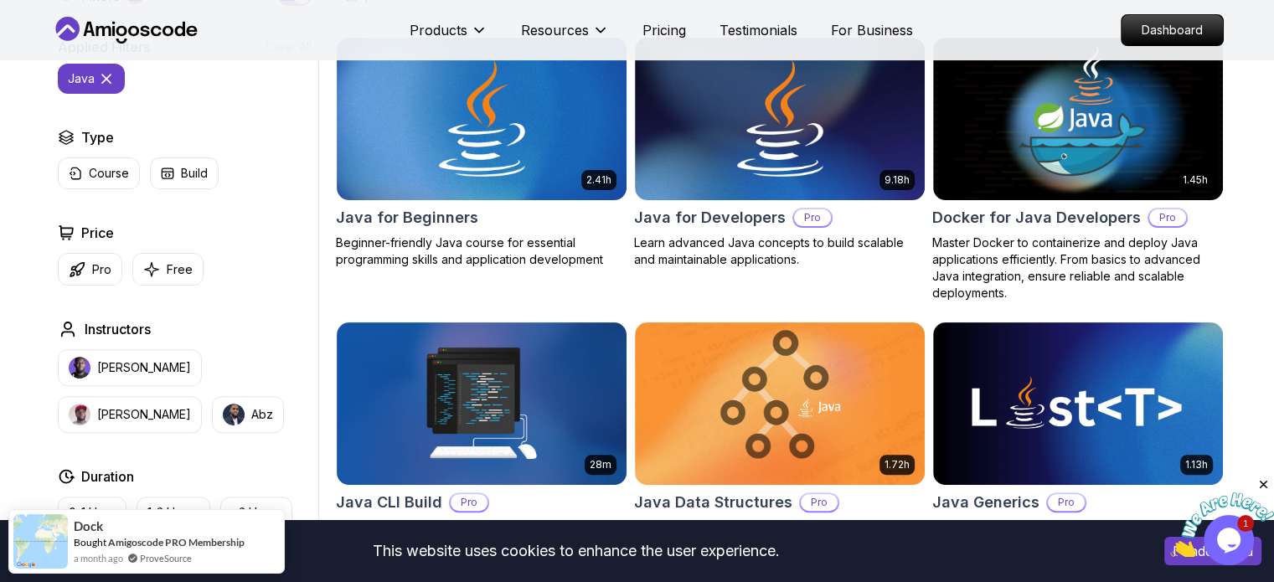
scroll to position [472, 0]
